Goal: Find specific page/section: Find specific page/section

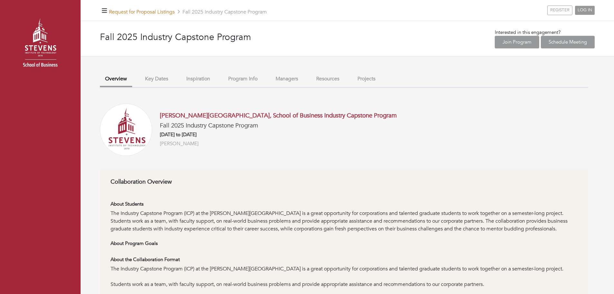
click at [138, 13] on link "Request for Proposal Listings" at bounding box center [142, 11] width 66 height 7
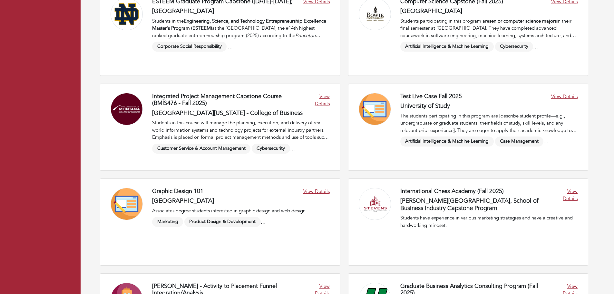
scroll to position [141, 0]
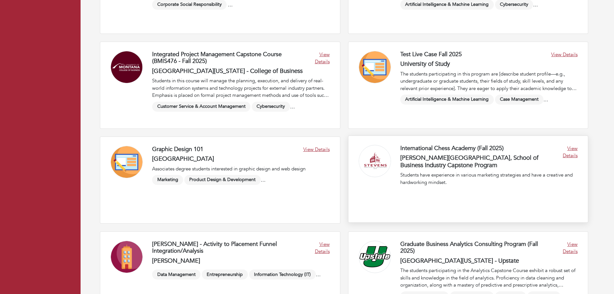
click at [464, 165] on link at bounding box center [469, 179] width 240 height 86
